Goal: Task Accomplishment & Management: Manage account settings

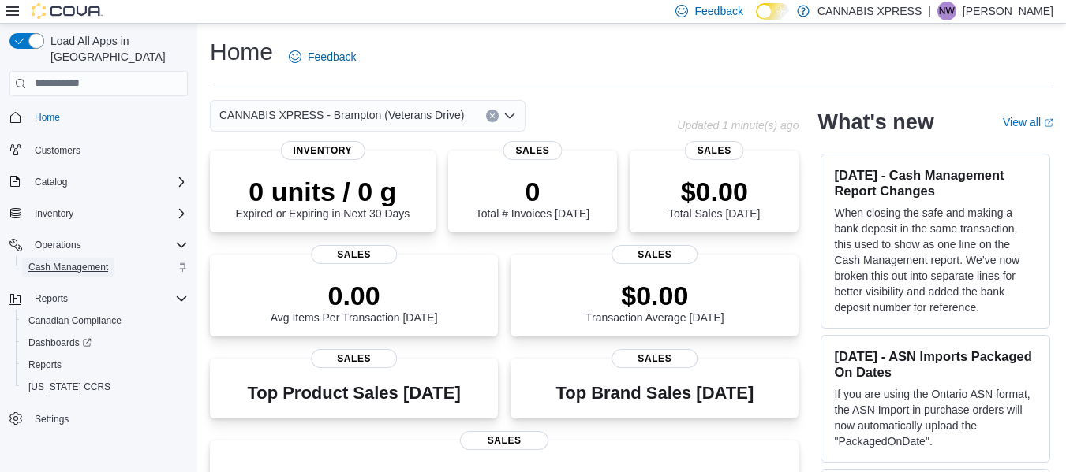
click at [59, 261] on span "Cash Management" at bounding box center [68, 267] width 80 height 13
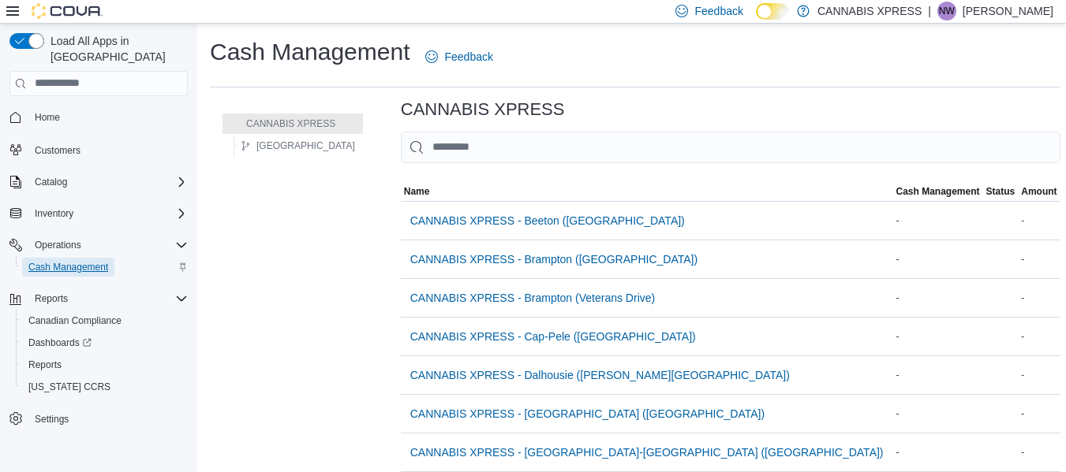
click at [59, 261] on span "Cash Management" at bounding box center [68, 267] width 80 height 13
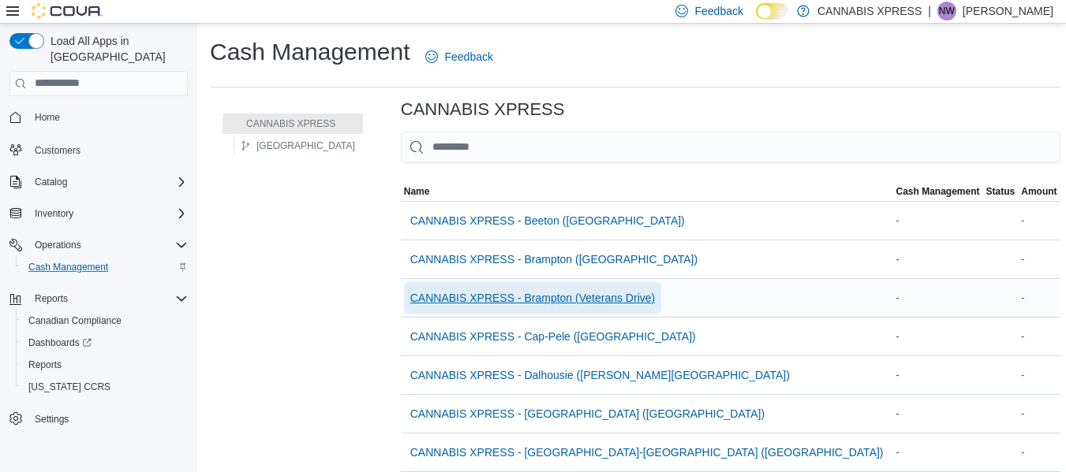
click at [525, 306] on span "CANNABIS XPRESS - Brampton (Veterans Drive)" at bounding box center [532, 298] width 245 height 32
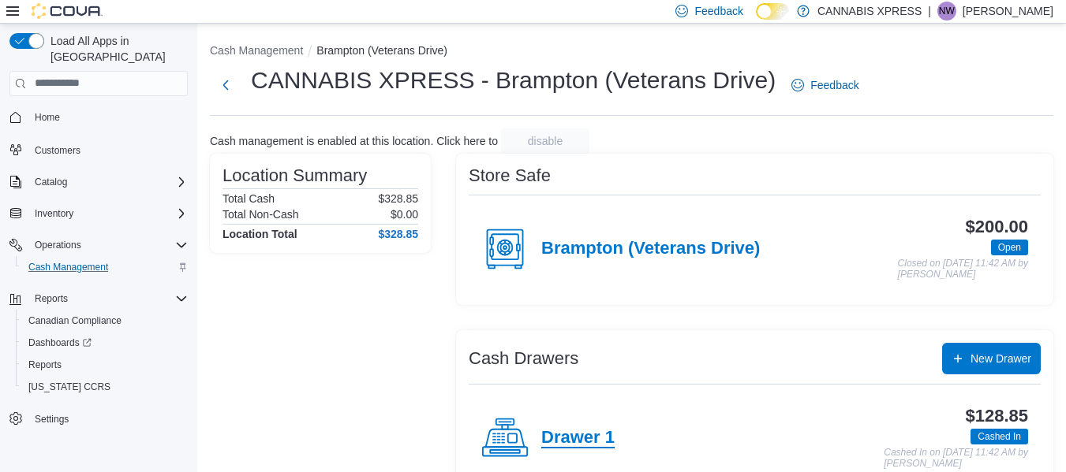
click at [579, 436] on h4 "Drawer 1" at bounding box center [577, 438] width 73 height 21
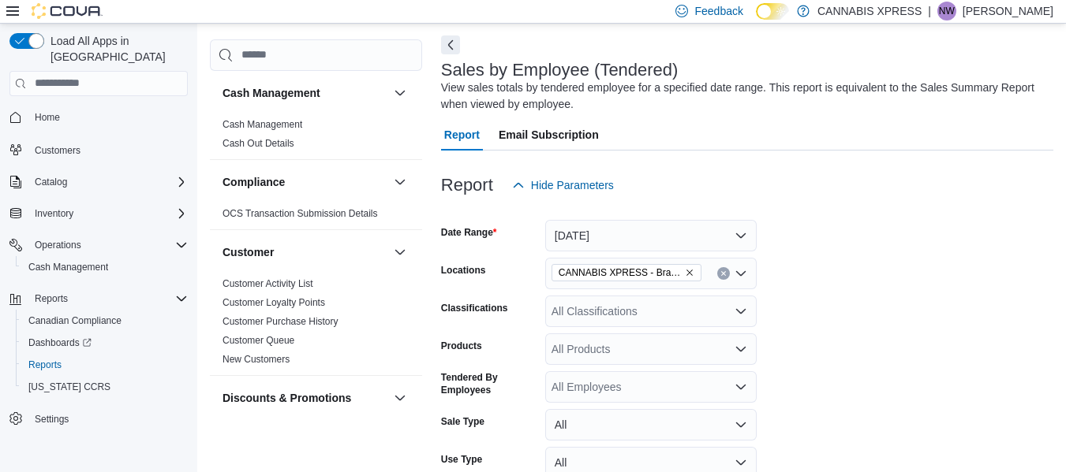
scroll to position [53, 0]
